Goal: Transaction & Acquisition: Purchase product/service

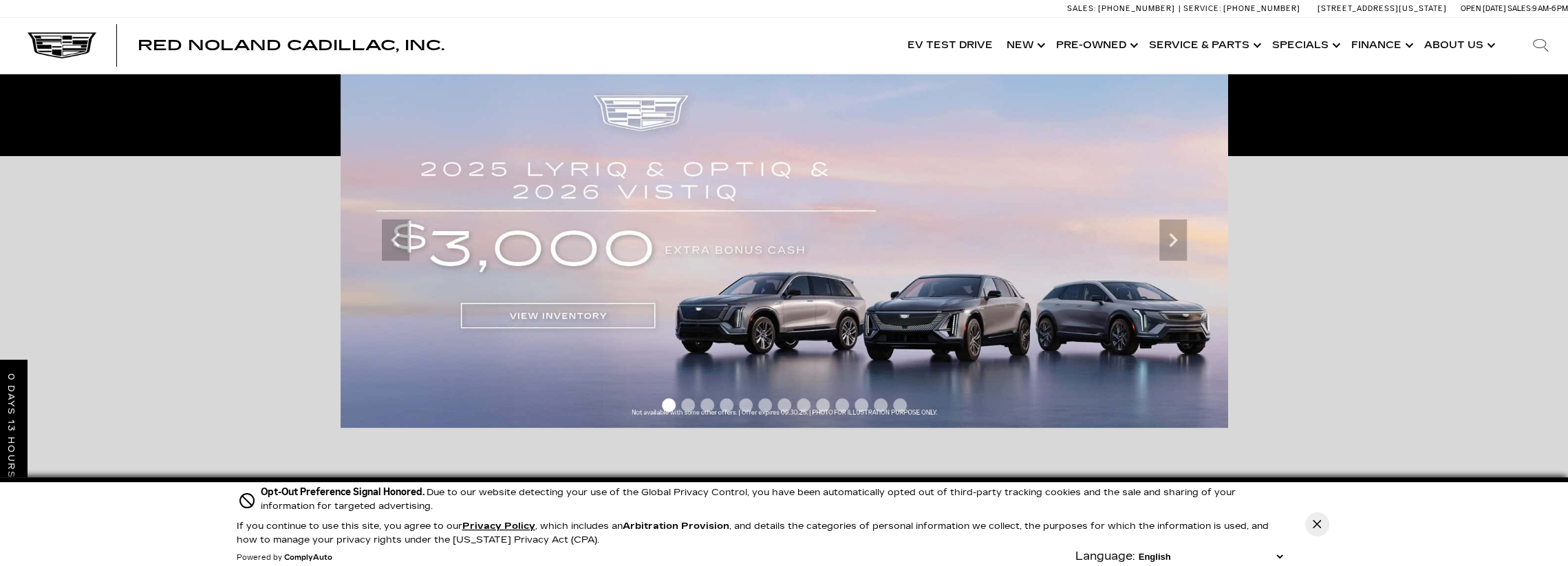
scroll to position [207, 0]
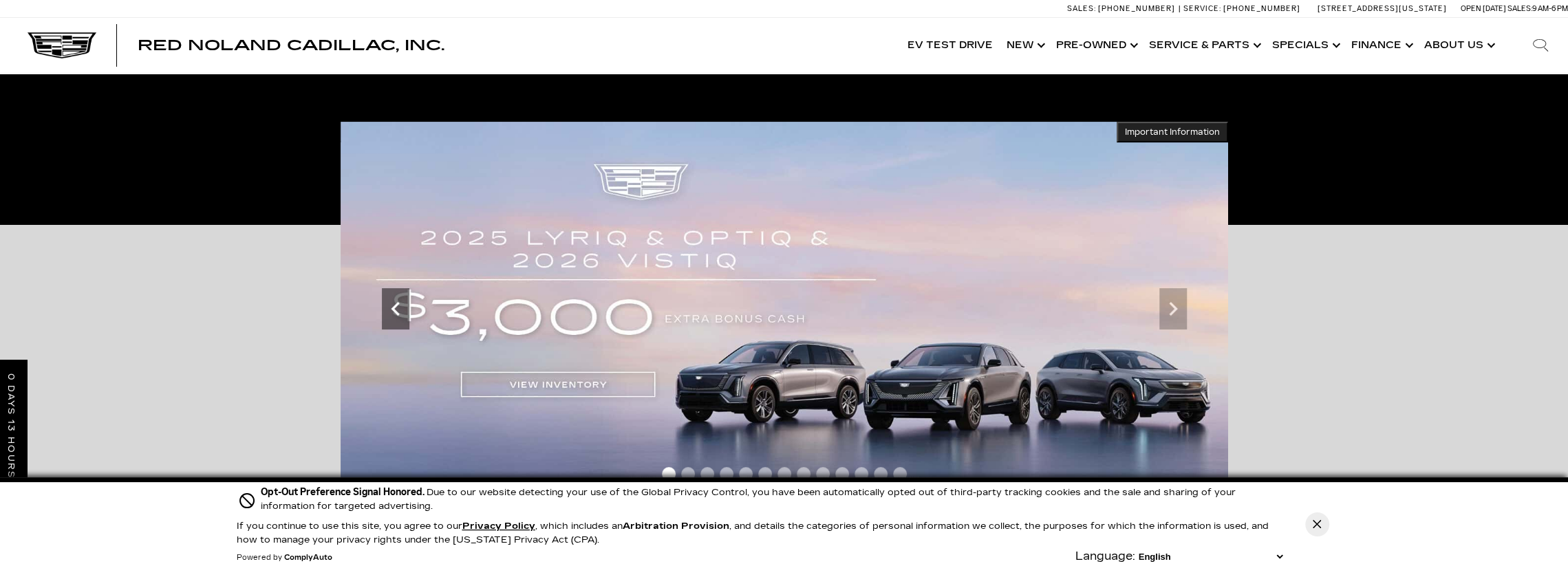
click at [389, 315] on icon "Previous" at bounding box center [395, 309] width 27 height 27
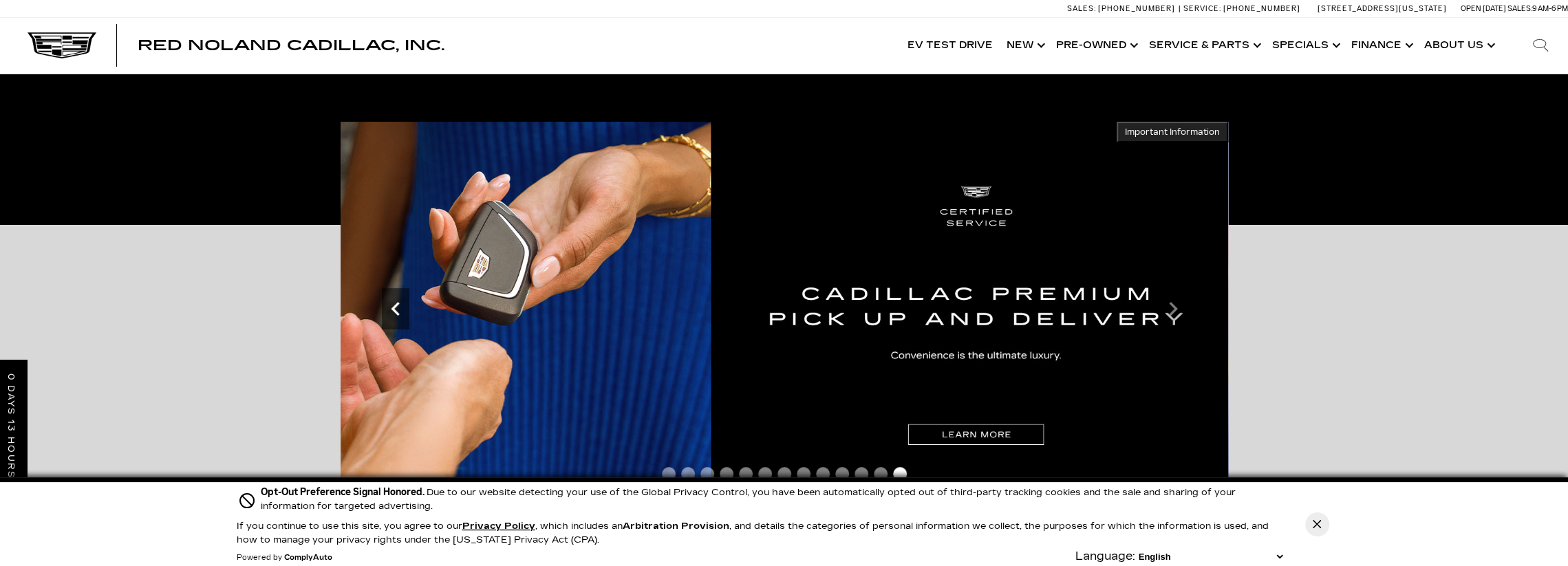
click at [398, 313] on icon "Previous" at bounding box center [395, 309] width 8 height 14
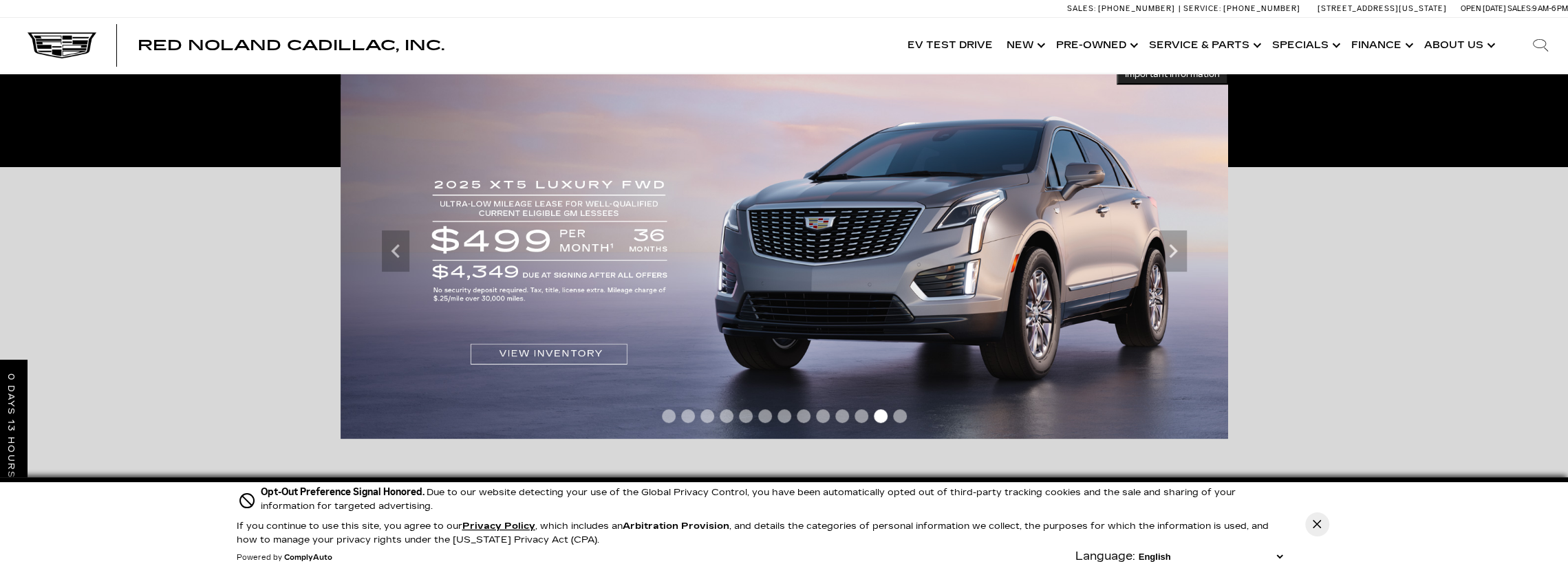
scroll to position [275, 0]
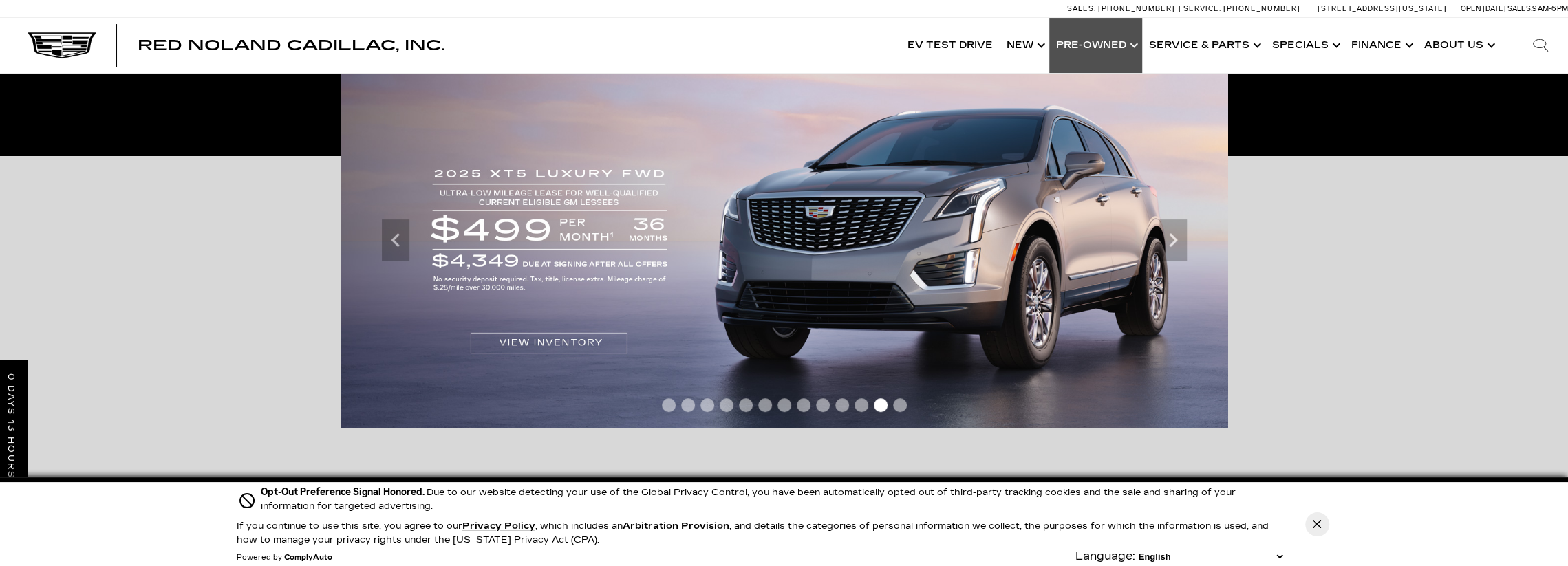
click at [1090, 56] on link "Show Pre-Owned" at bounding box center [1095, 45] width 93 height 55
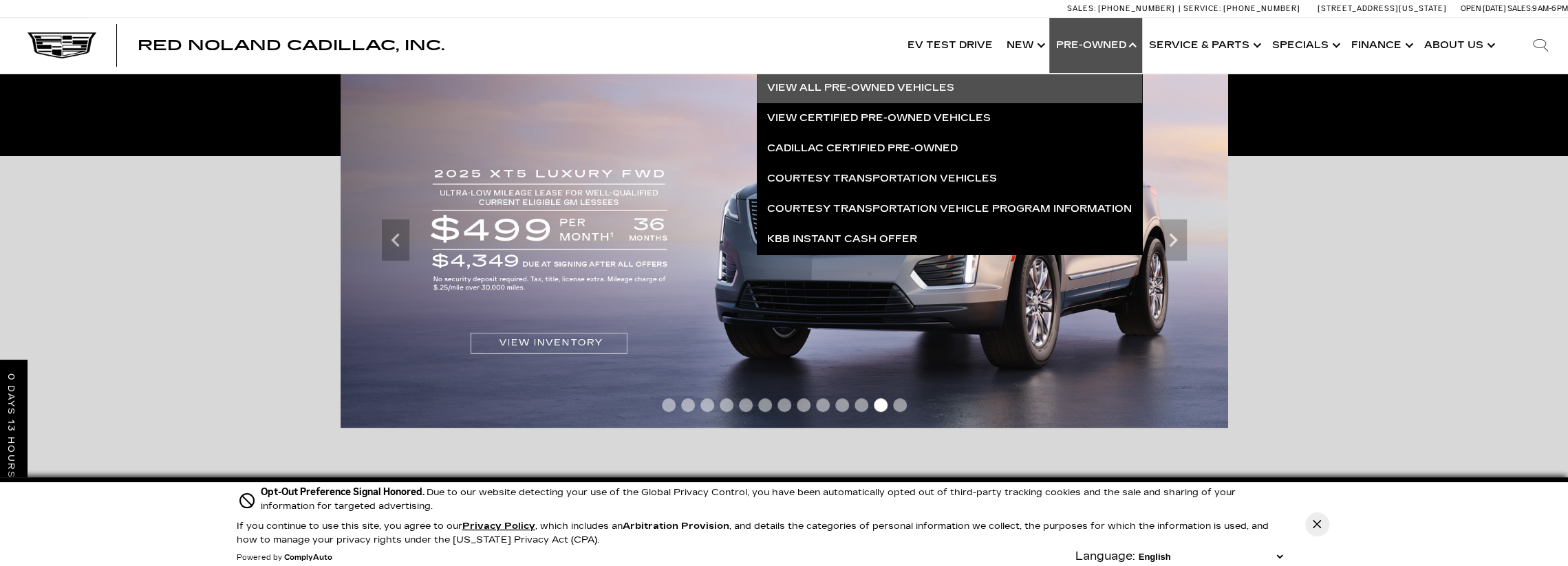
click at [860, 90] on link "View All Pre-Owned Vehicles" at bounding box center [949, 88] width 386 height 30
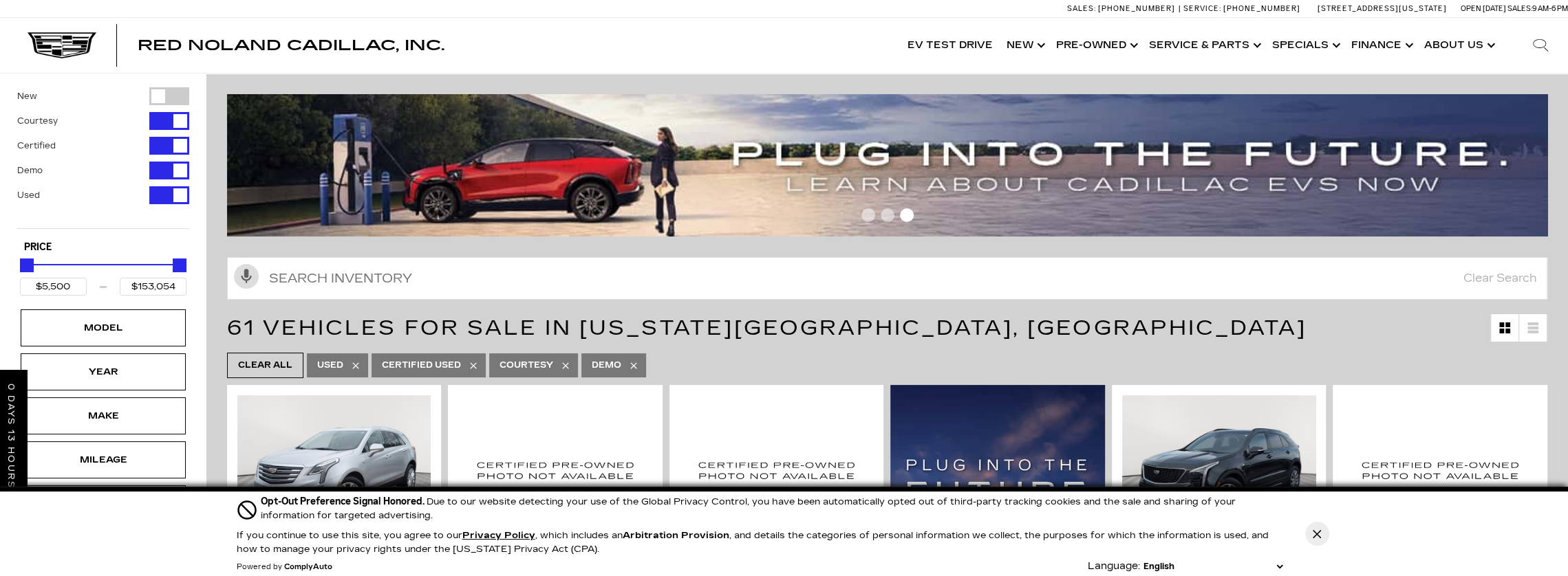
click at [155, 80] on div "New Courtesy Certified Demo Used Type Price $5,500 $153,054 Model Year Make Mil…" at bounding box center [103, 443] width 207 height 737
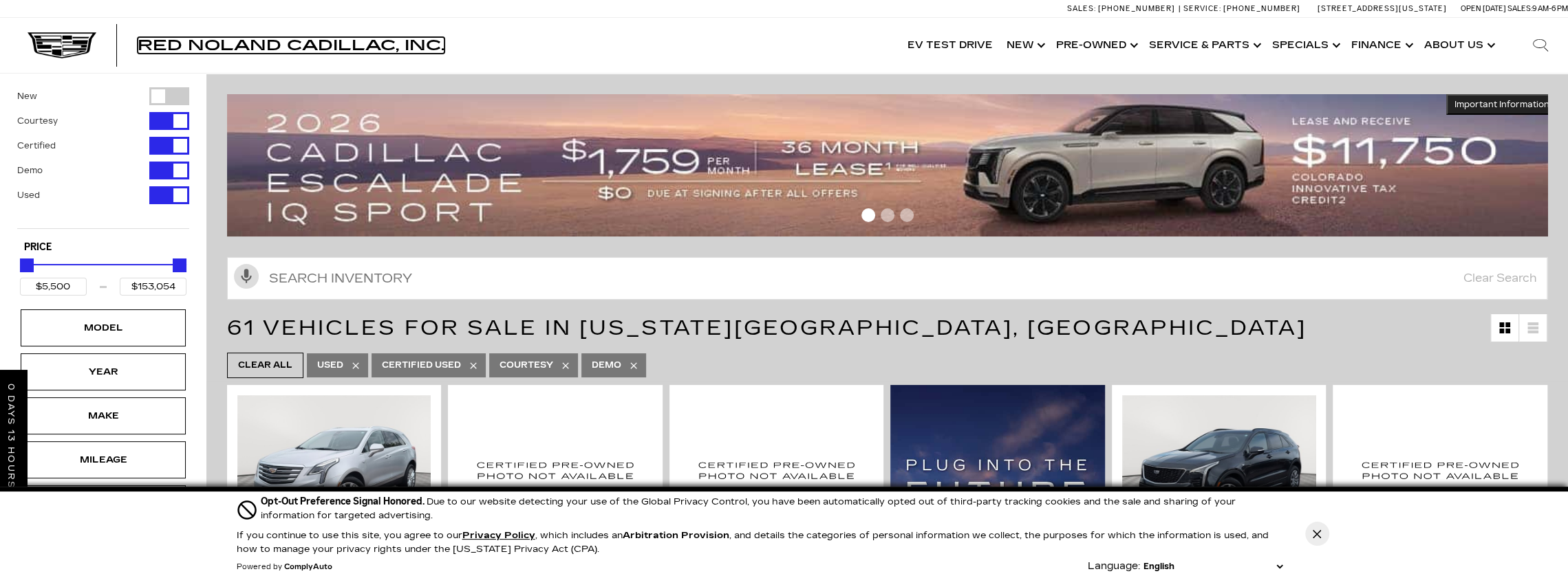
click at [180, 51] on span "Red Noland Cadillac, Inc." at bounding box center [291, 45] width 307 height 17
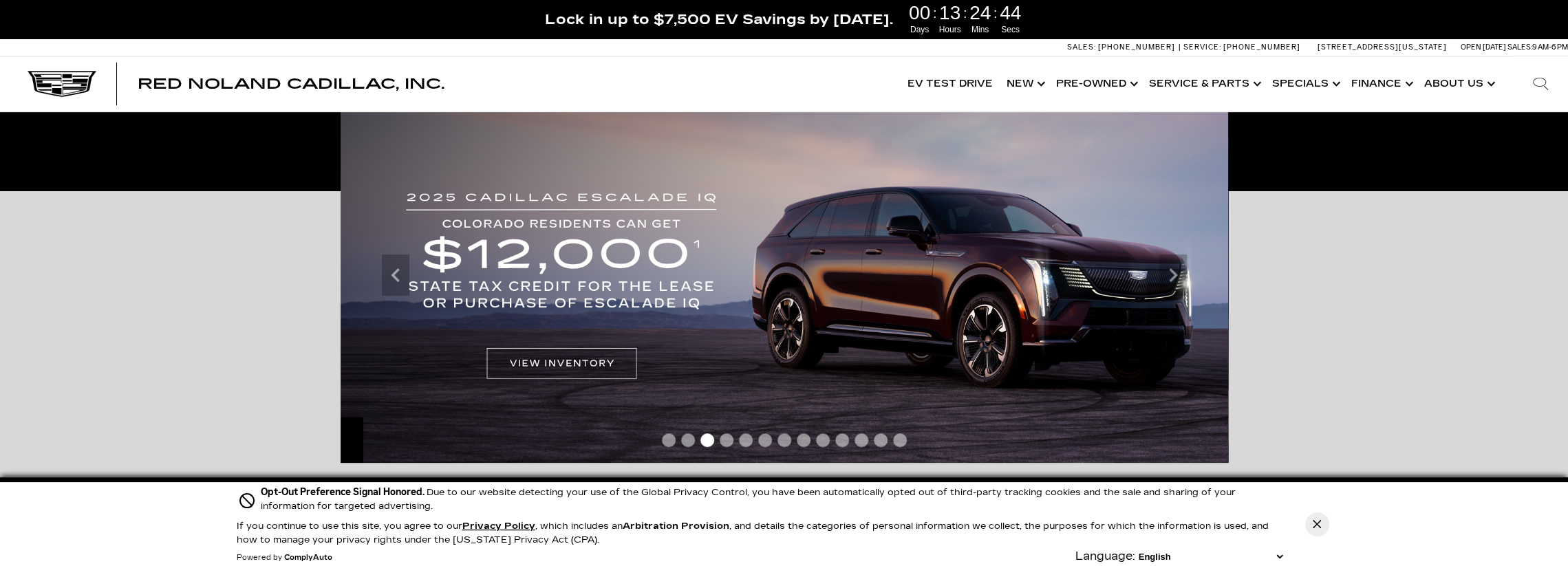
click at [224, 293] on div "Accessible Carousel Important Information Hide Information *Where allowed under…" at bounding box center [784, 378] width 1568 height 375
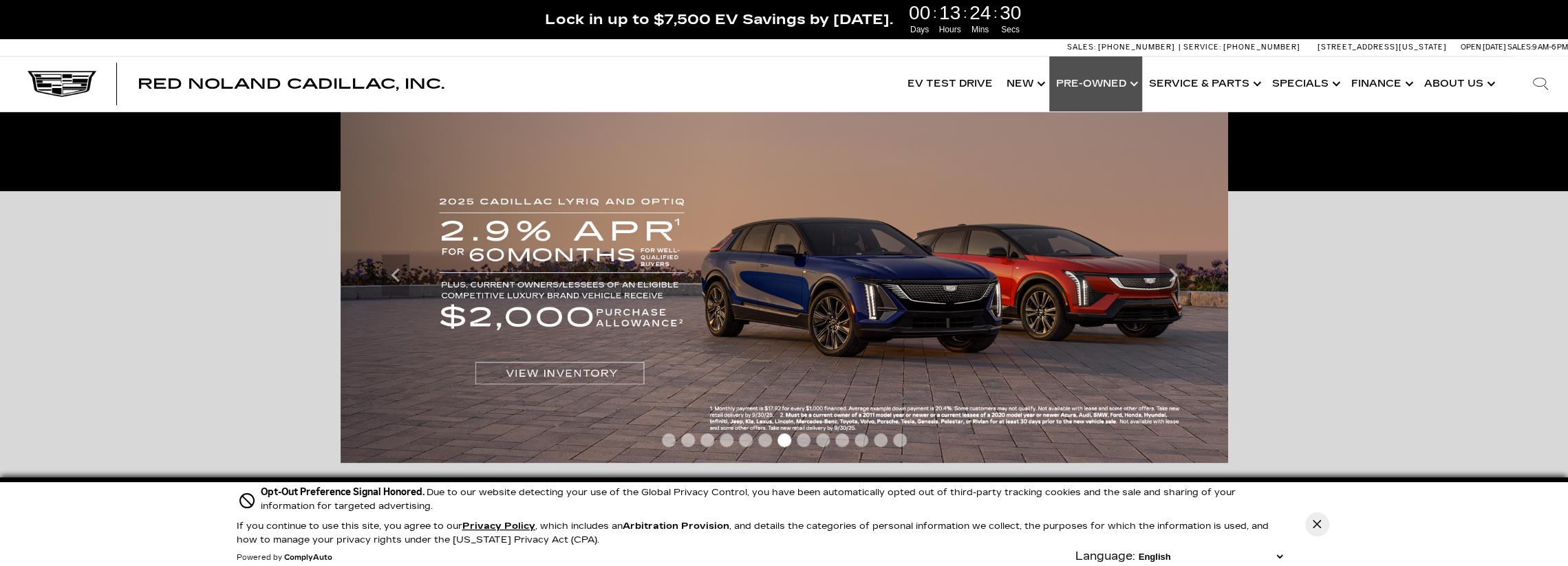
click at [1104, 84] on link "Show Pre-Owned" at bounding box center [1095, 84] width 93 height 55
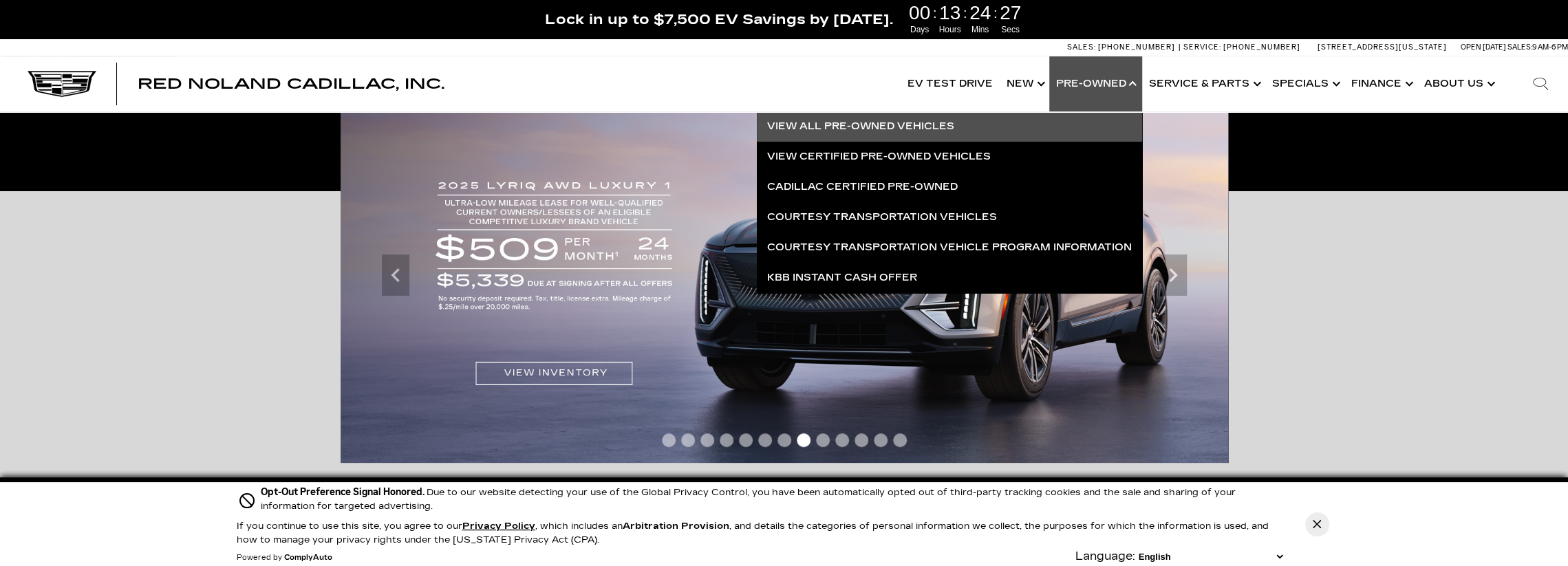
click at [889, 123] on link "View All Pre-Owned Vehicles" at bounding box center [949, 127] width 386 height 30
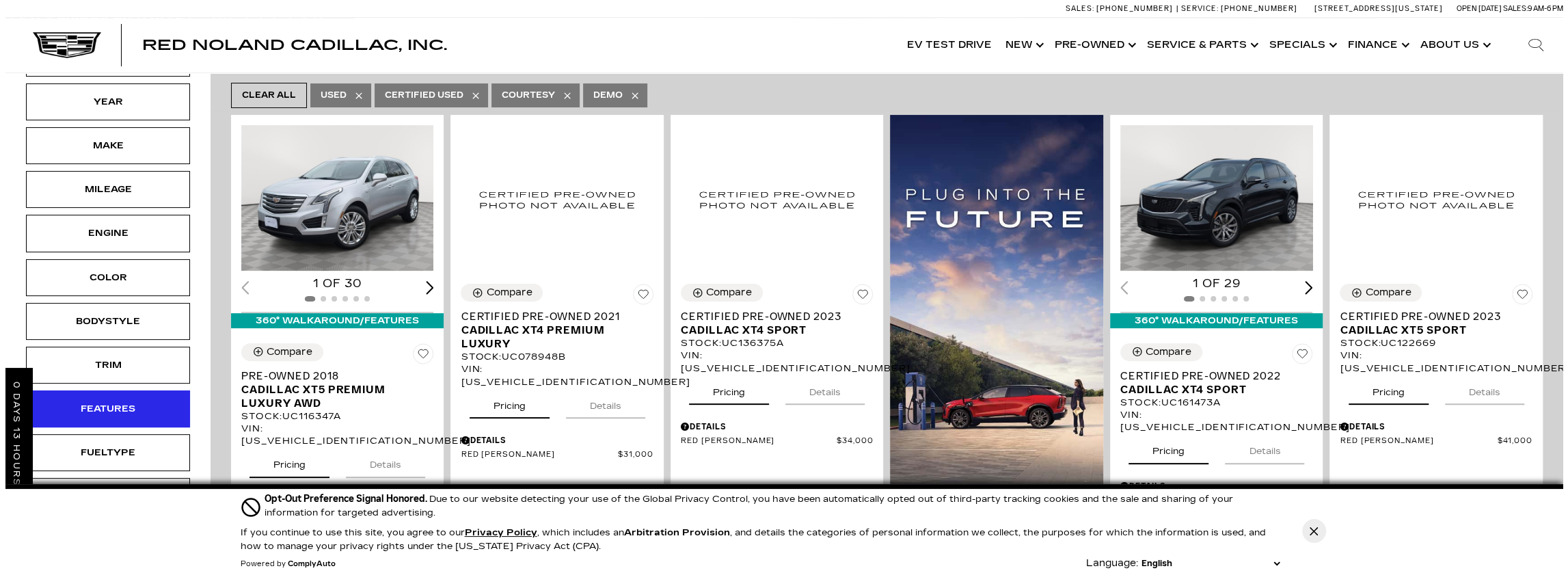
scroll to position [206, 0]
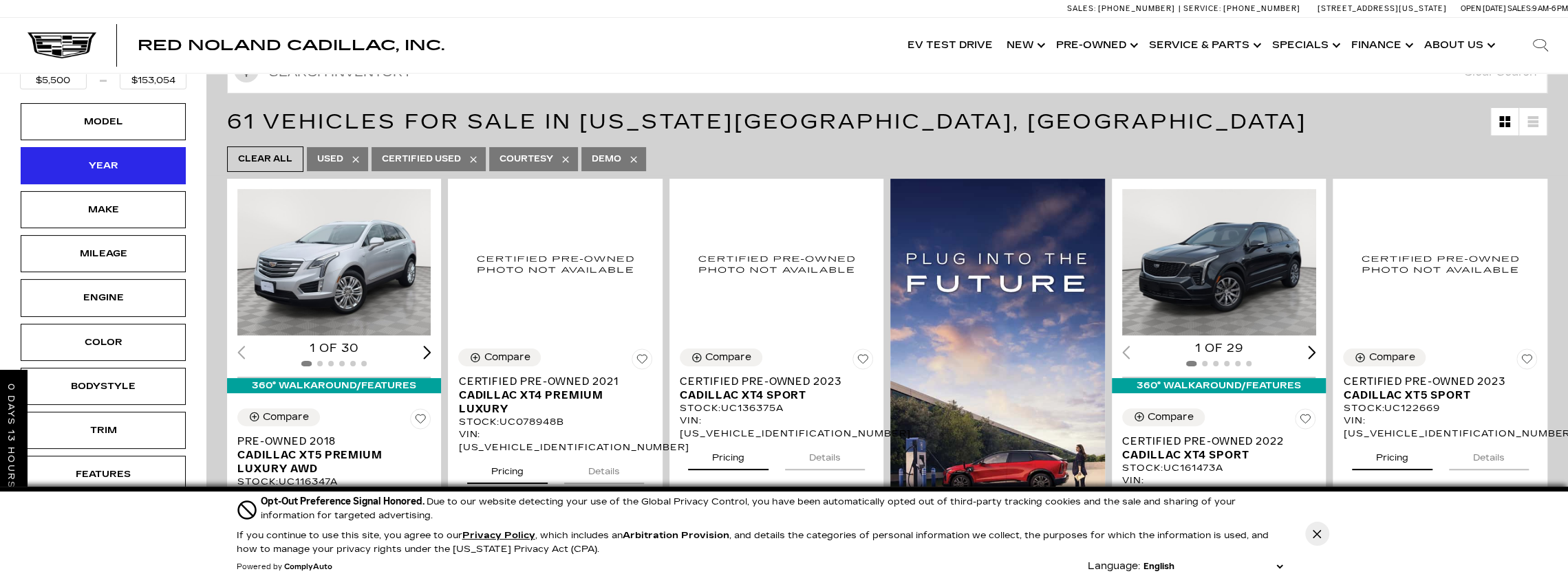
click at [105, 158] on div "Year" at bounding box center [103, 166] width 69 height 15
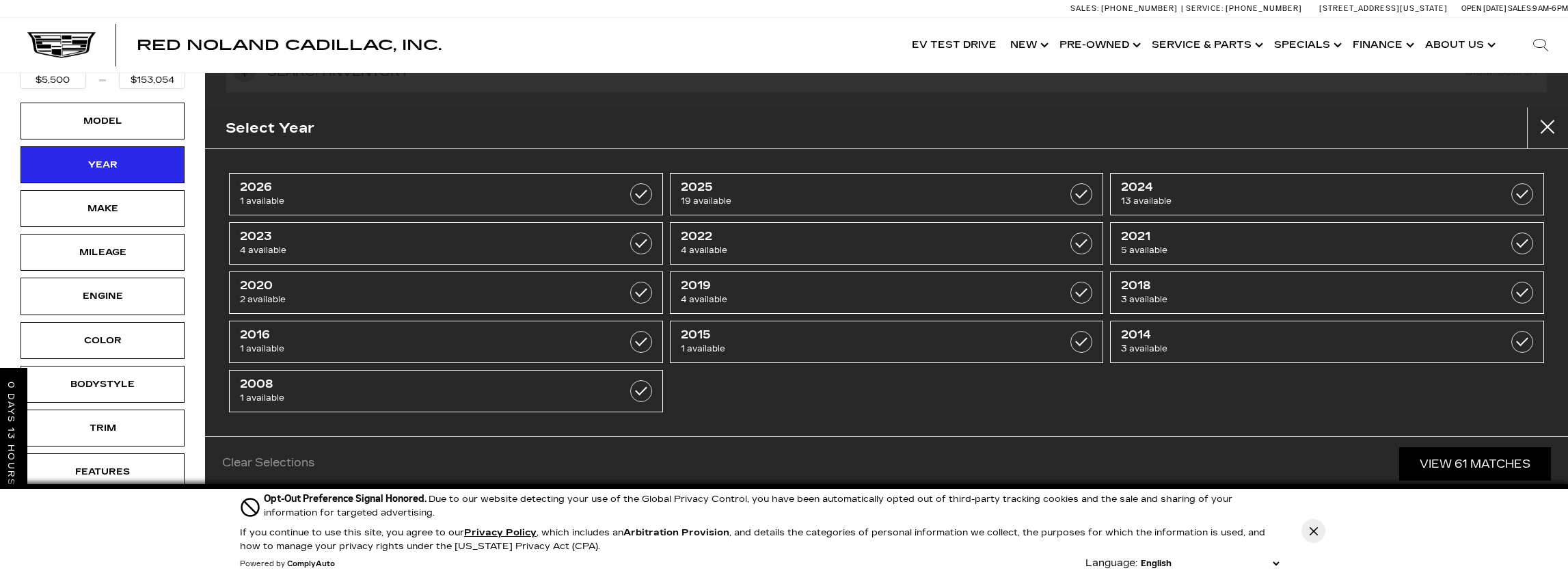
click at [1072, 153] on div "2026 1 available 2025 19 available 2024 13 available 2023 4 available 2022 4 av…" at bounding box center [887, 292] width 1363 height 287
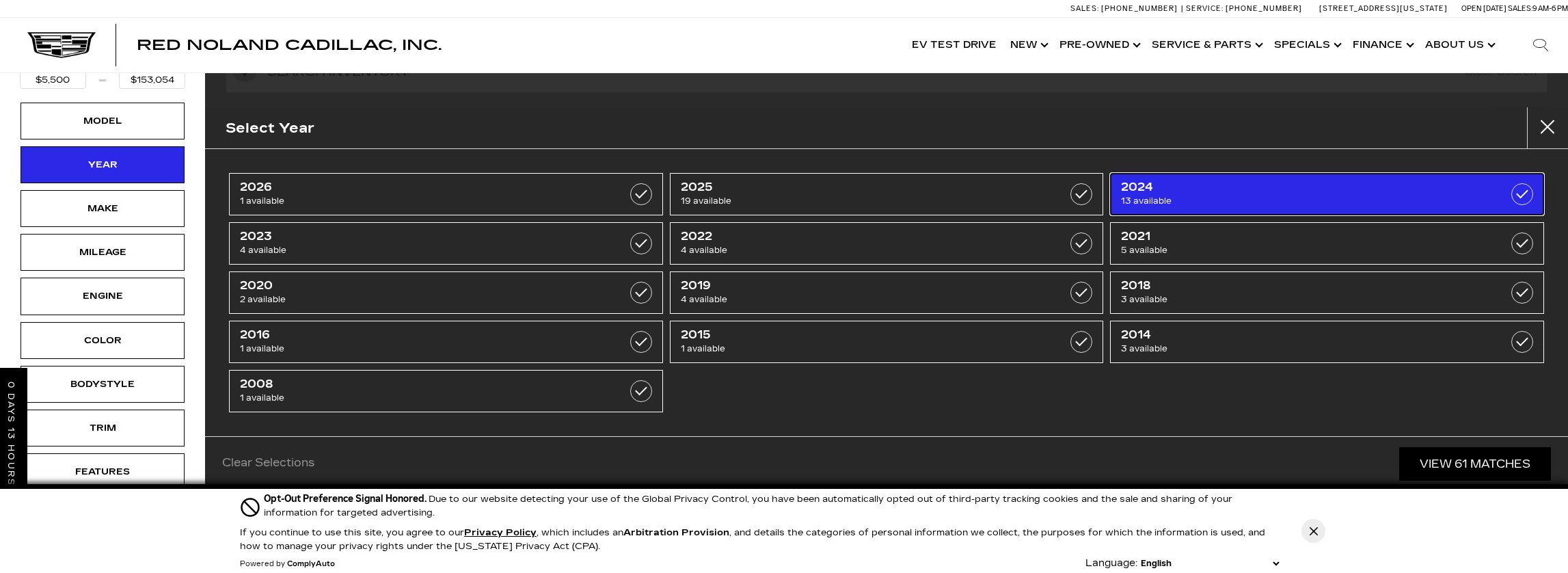
click at [1236, 194] on span "13 available" at bounding box center [1296, 201] width 350 height 14
type input "$44,000"
type input "$90,689"
checkbox input "true"
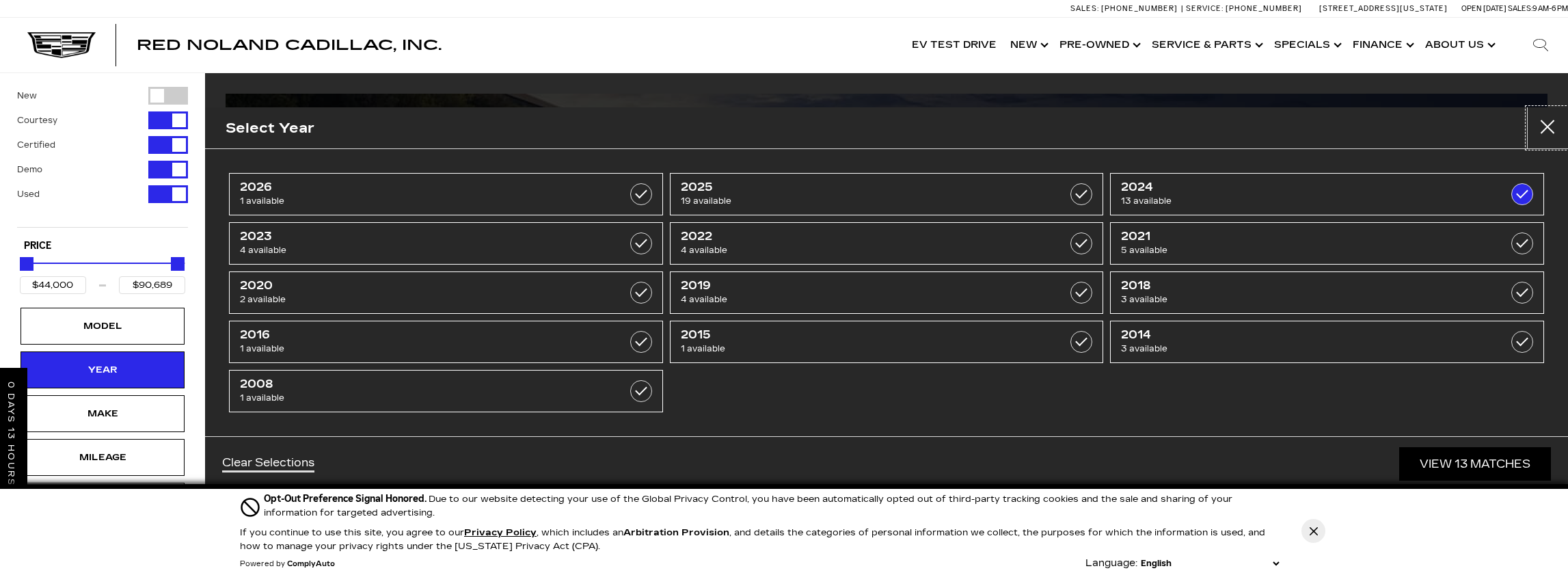
click at [1557, 123] on button "Close" at bounding box center [1548, 128] width 41 height 41
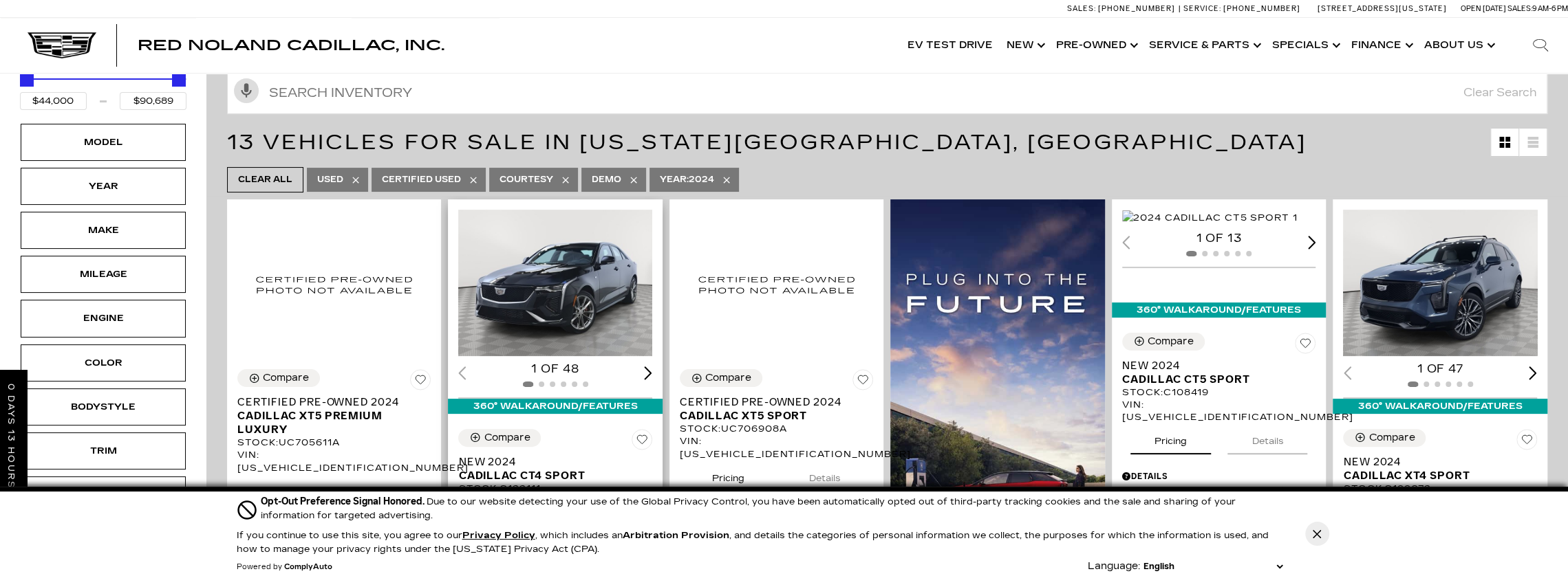
scroll to position [137, 0]
